Goal: Transaction & Acquisition: Purchase product/service

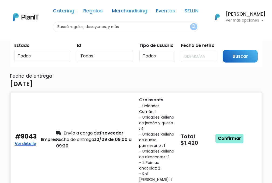
scroll to position [27, 0]
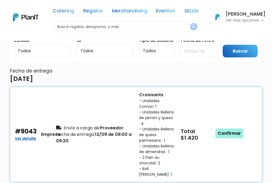
click at [229, 132] on link "Confirmar" at bounding box center [229, 133] width 28 height 10
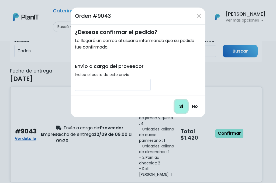
click at [180, 104] on input "Si" at bounding box center [181, 106] width 13 height 13
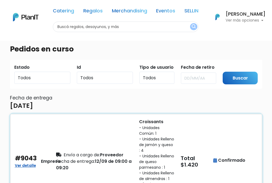
click at [129, 135] on div "Envío a cargo de: Proveedor Fecha de entrega: 12/09 de 09:00 a 09:20" at bounding box center [94, 162] width 83 height 86
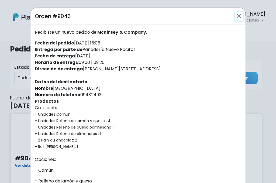
click at [236, 19] on button "Close" at bounding box center [239, 16] width 9 height 9
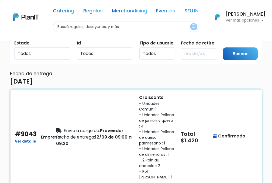
scroll to position [26, 0]
